Goal: Task Accomplishment & Management: Manage account settings

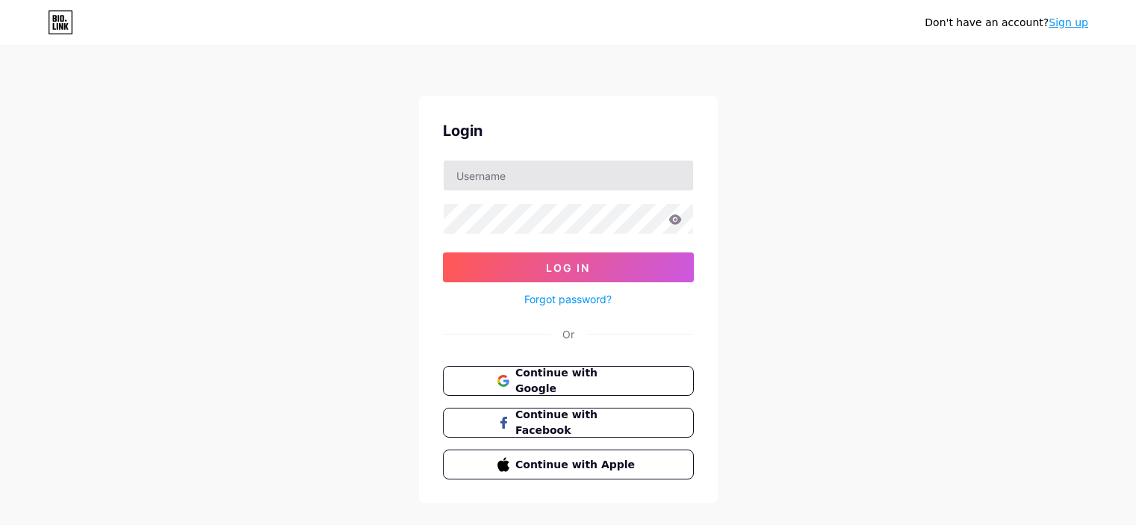
click at [519, 162] on input "text" at bounding box center [569, 176] width 250 height 30
drag, startPoint x: 722, startPoint y: 211, endPoint x: 711, endPoint y: 208, distance: 10.7
click at [722, 211] on div "Don't have an account? Sign up Login Log In Forgot password? Or Continue with G…" at bounding box center [568, 275] width 1136 height 551
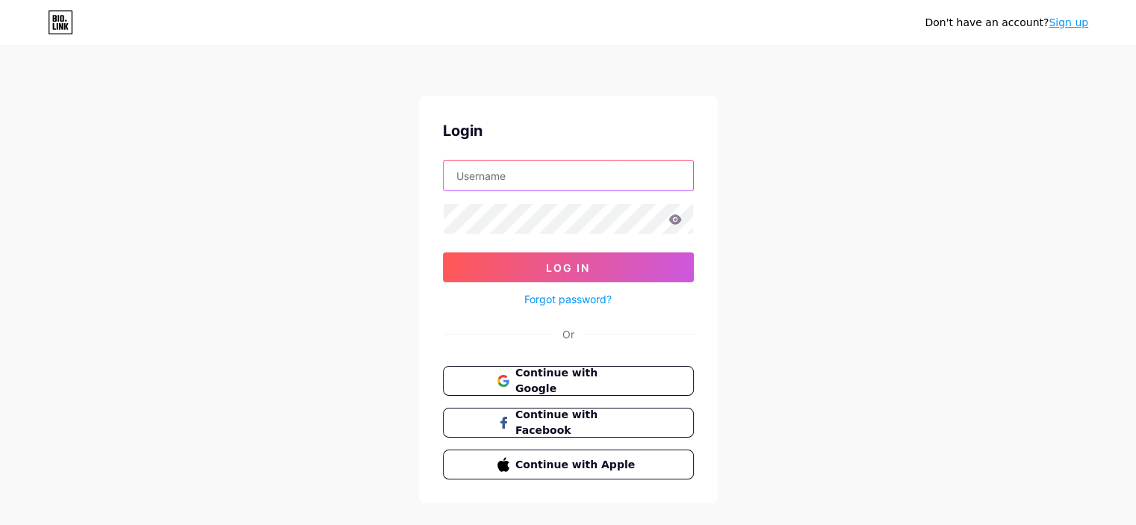
click at [575, 172] on input "text" at bounding box center [569, 176] width 250 height 30
type input "dhnaprint@gmail.com"
click at [680, 220] on icon at bounding box center [675, 219] width 13 height 10
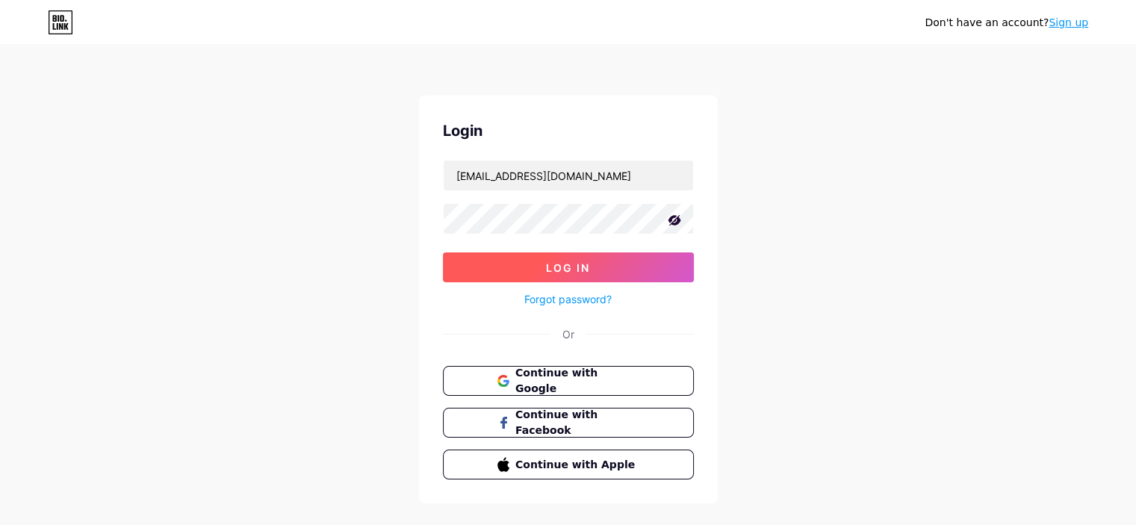
click at [613, 261] on button "Log In" at bounding box center [568, 268] width 251 height 30
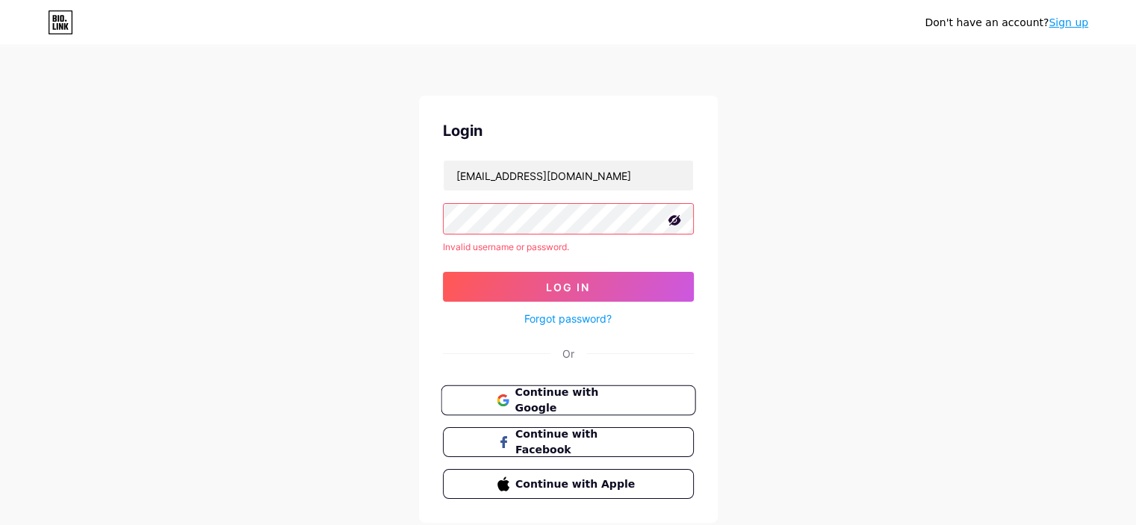
click at [595, 395] on span "Continue with Google" at bounding box center [577, 401] width 125 height 32
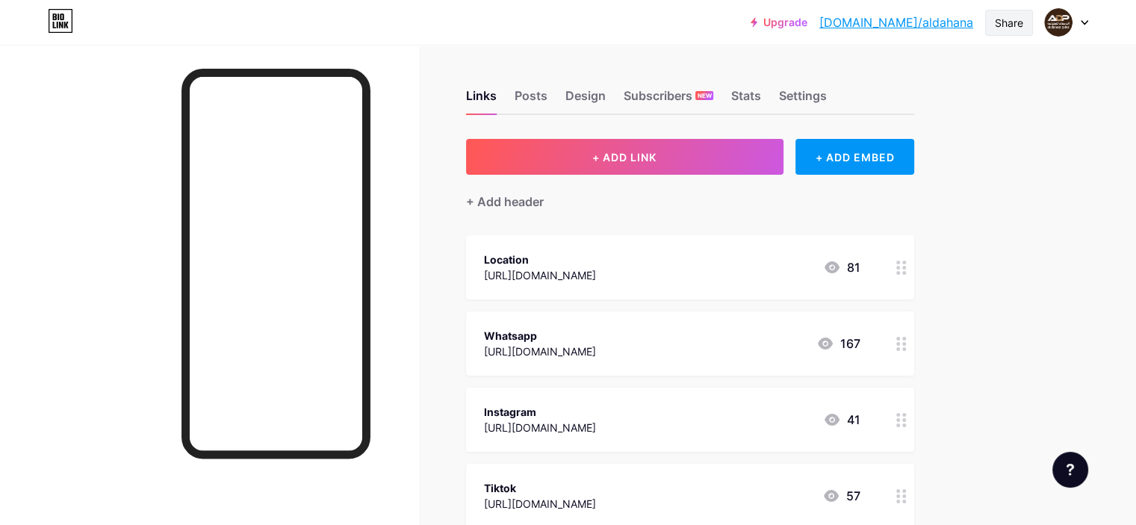
click at [1013, 19] on div "Share" at bounding box center [1009, 23] width 28 height 16
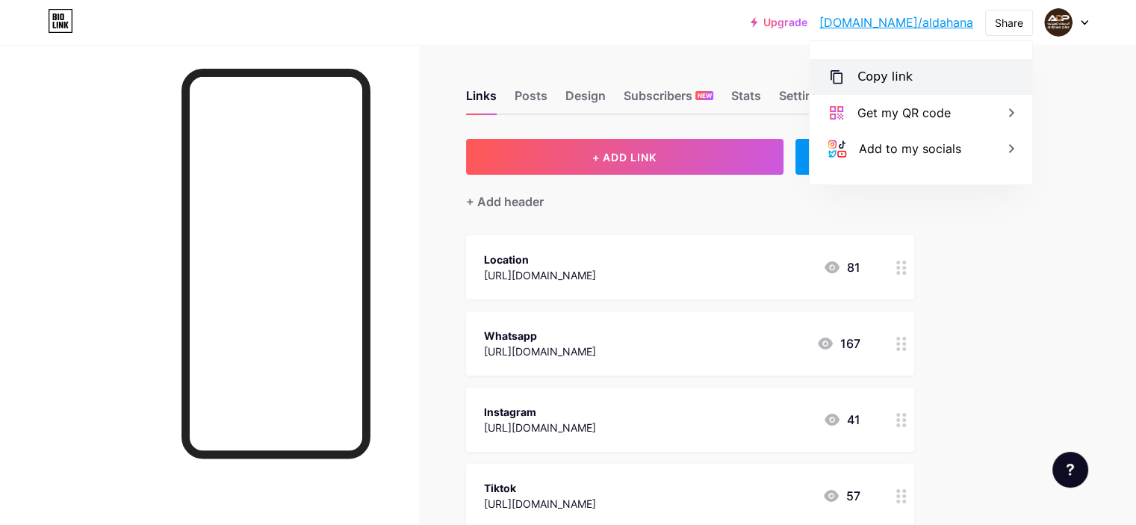
click at [902, 77] on div "Copy link" at bounding box center [885, 77] width 55 height 18
